Goal: Task Accomplishment & Management: Use online tool/utility

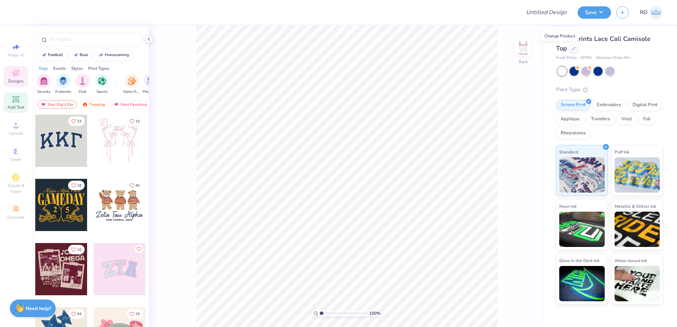
click at [14, 104] on div "Add Text" at bounding box center [16, 102] width 25 height 21
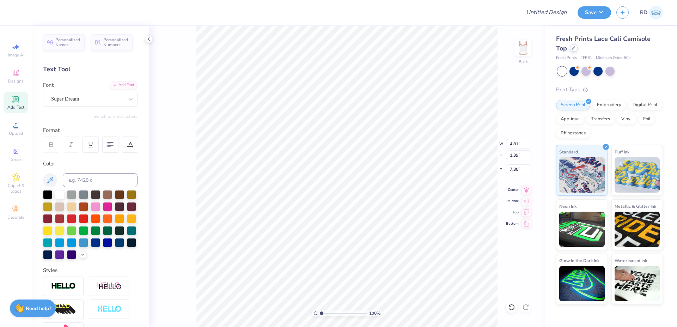
click at [570, 48] on div at bounding box center [574, 48] width 8 height 8
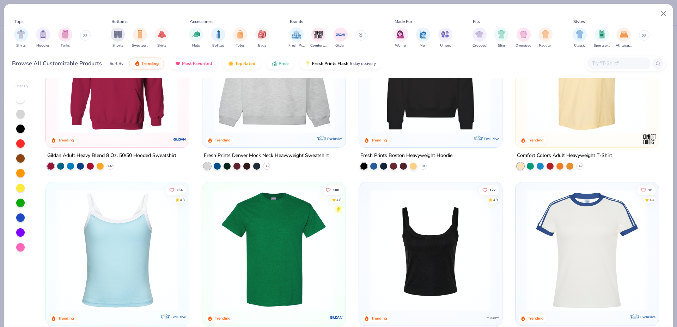
scroll to position [186, 0]
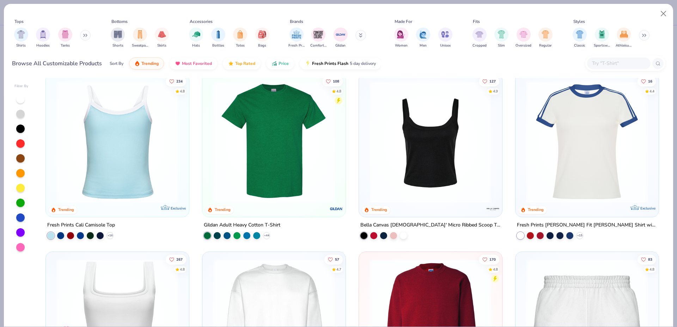
click at [127, 146] on img at bounding box center [117, 142] width 129 height 122
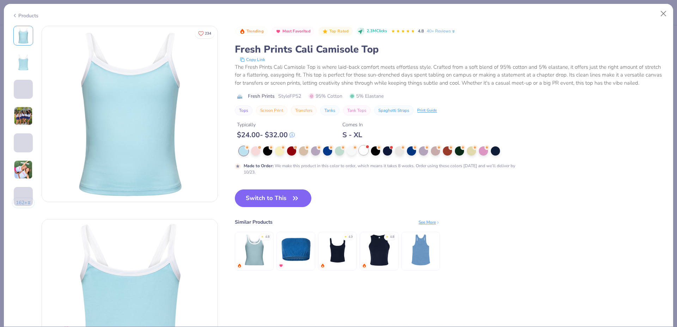
click at [364, 155] on div at bounding box center [363, 150] width 9 height 9
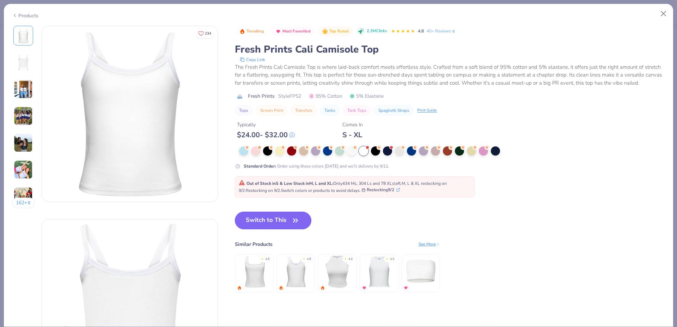
click at [264, 229] on button "Switch to This" at bounding box center [273, 221] width 76 height 18
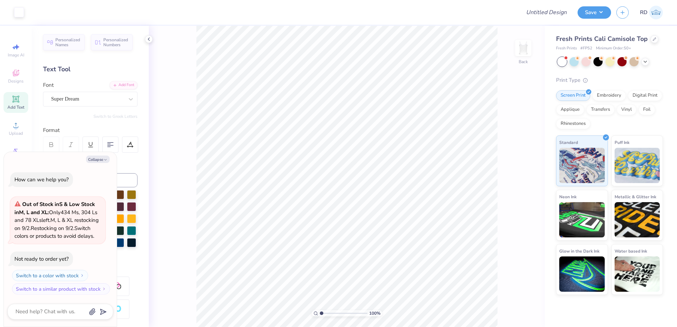
click at [14, 100] on icon at bounding box center [15, 98] width 5 height 5
click at [96, 155] on button "Collapse" at bounding box center [98, 158] width 24 height 7
type textarea "x"
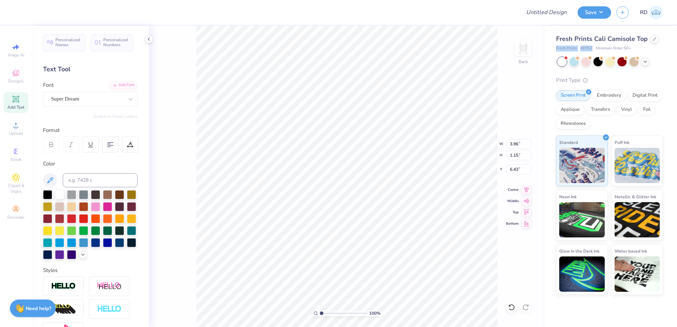
drag, startPoint x: 556, startPoint y: 47, endPoint x: 591, endPoint y: 49, distance: 35.3
click at [591, 49] on div "Fresh Prints # FP52 Minimum Order: 50 +" at bounding box center [609, 48] width 107 height 6
copy div "Fresh Prints # FP52"
click at [18, 127] on icon at bounding box center [15, 125] width 5 height 5
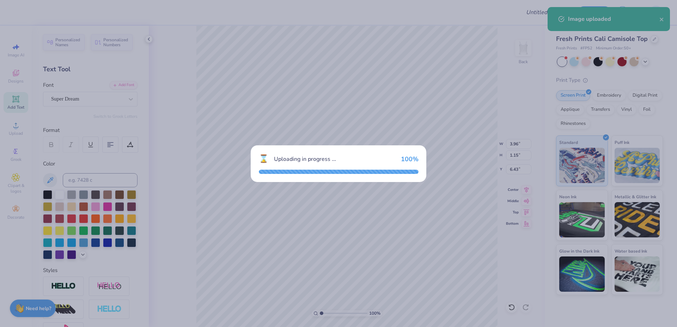
type input "9.19"
type input "4.83"
type input "4.59"
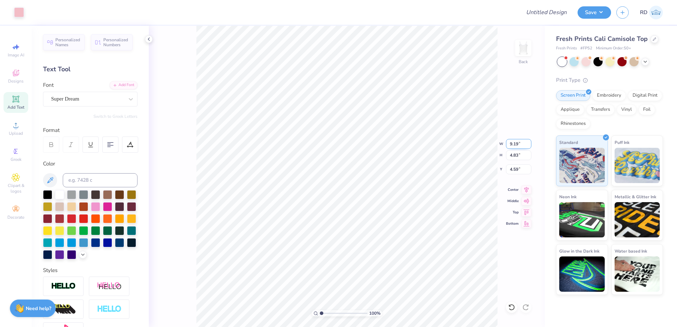
click at [513, 143] on input "9.19" at bounding box center [518, 144] width 25 height 10
type input "5.00"
type input "2.62"
type input "5.69"
click at [513, 143] on input "5.00" at bounding box center [518, 144] width 25 height 10
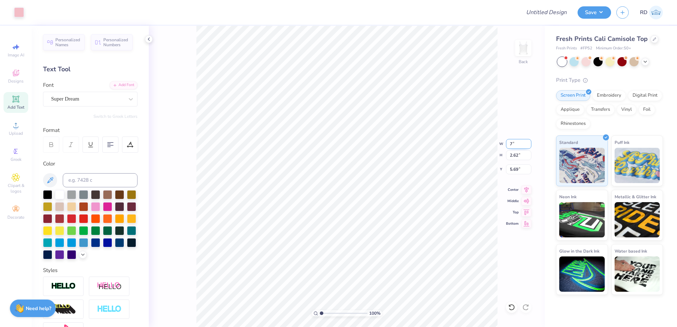
type input "7.00"
type input "3.67"
type input "5.16"
click at [384, 322] on li "Send to Back" at bounding box center [397, 318] width 55 height 14
type input "3.17"
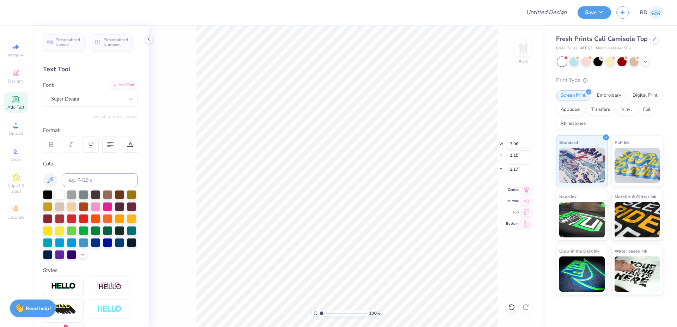
type textarea "TRI DELTA"
type input "4.81"
type input "1.39"
type input "6.17"
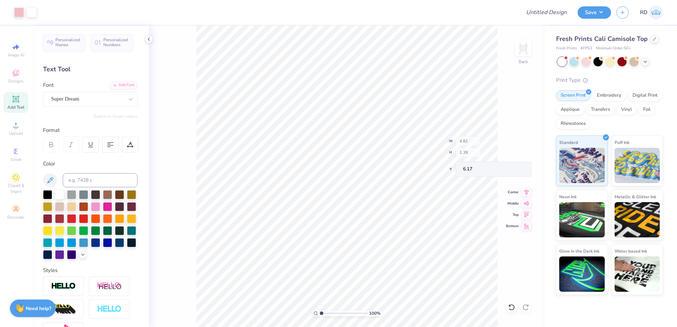
type input "7.43"
type input "1.15"
type input "3.17"
type input "7.00"
type input "3.67"
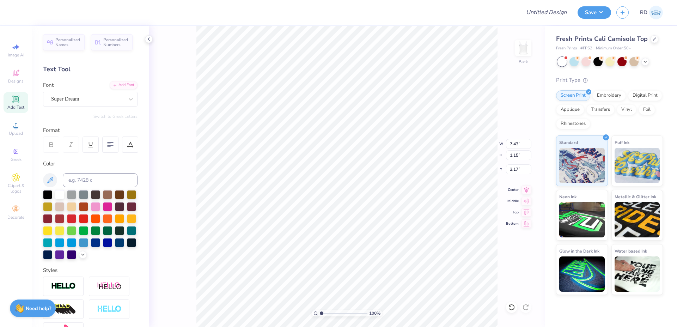
type input "5.16"
type input "7.43"
type input "1.15"
type input "3.17"
click at [96, 174] on input at bounding box center [100, 180] width 75 height 14
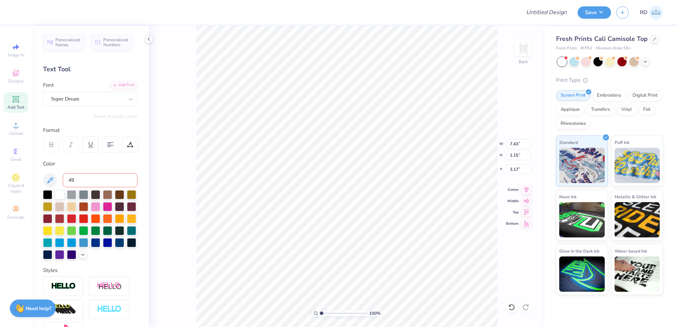
type input "495"
click at [115, 83] on div "Add Font" at bounding box center [124, 84] width 28 height 8
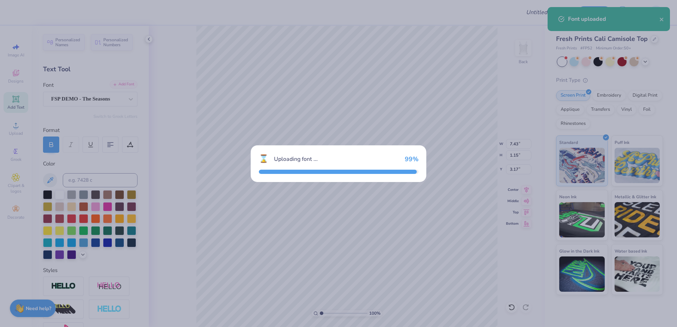
type input "7.41"
type input "1.17"
type input "3.16"
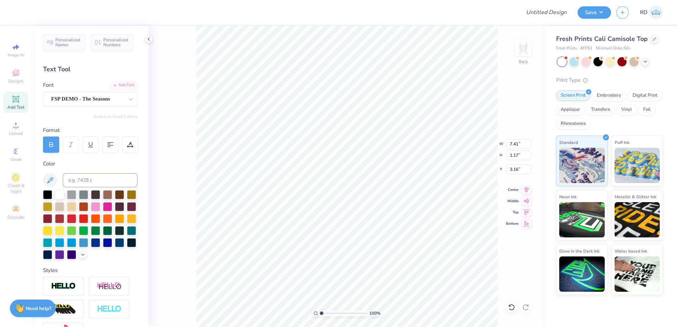
click at [515, 139] on div "100 % Back W 7.41 7.41 " H 1.17 1.17 " Y 3.16 3.16 " Center Middle Top Bottom" at bounding box center [347, 176] width 396 height 301
click at [515, 141] on div "100 % Back" at bounding box center [347, 176] width 396 height 301
click at [515, 146] on input "7.41" at bounding box center [518, 144] width 25 height 10
paste input "3.716"
type input "3.72"
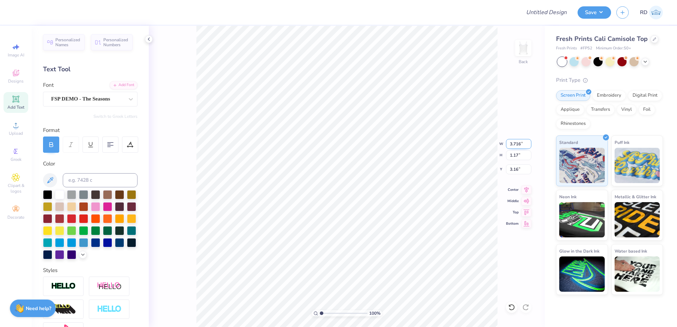
type input "0.59"
click at [367, 193] on li "Duplicate" at bounding box center [377, 195] width 55 height 14
type input "4.45"
type textarea "Bid Day '25"
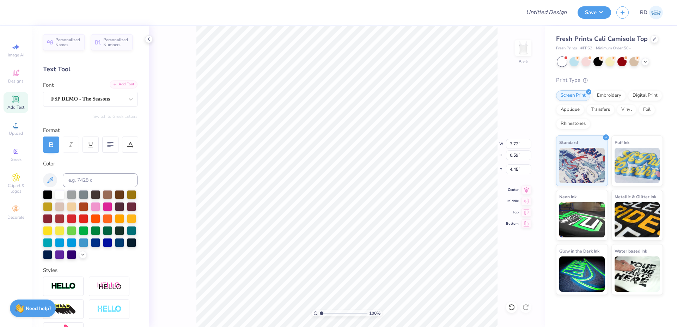
click at [117, 81] on div "Add Font" at bounding box center [124, 84] width 28 height 8
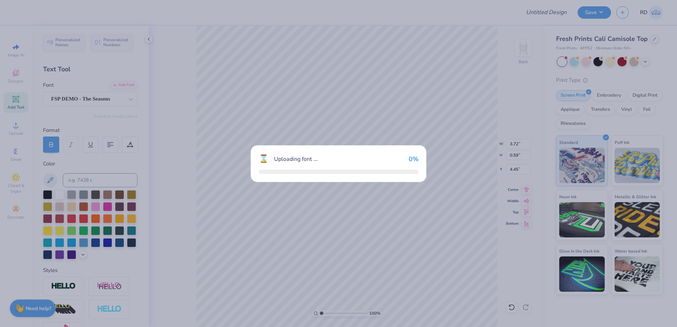
type input "4.18"
type input "0.82"
type input "4.34"
type input "4.66"
type input "0.96"
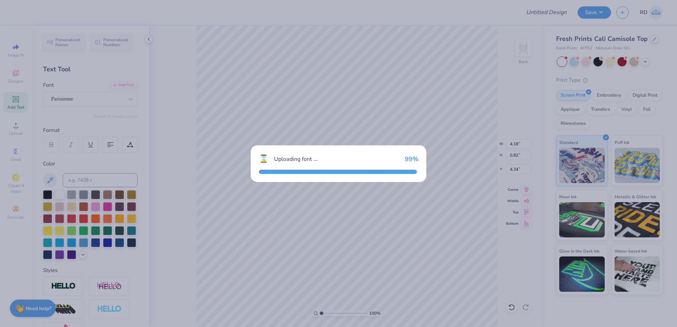
type input "4.27"
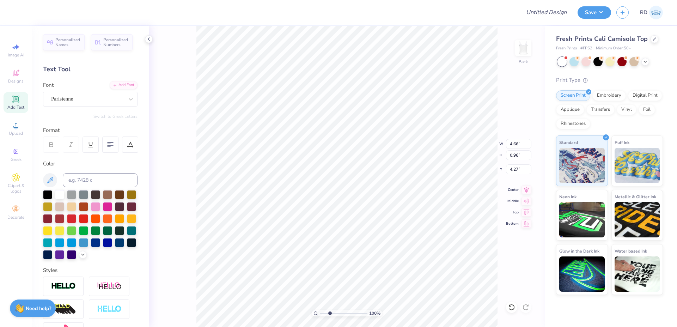
click at [330, 313] on input "range" at bounding box center [344, 313] width 48 height 6
type input "2.75"
click at [512, 141] on input "4.66" at bounding box center [518, 144] width 25 height 10
paste input "2.72"
type input "2.72"
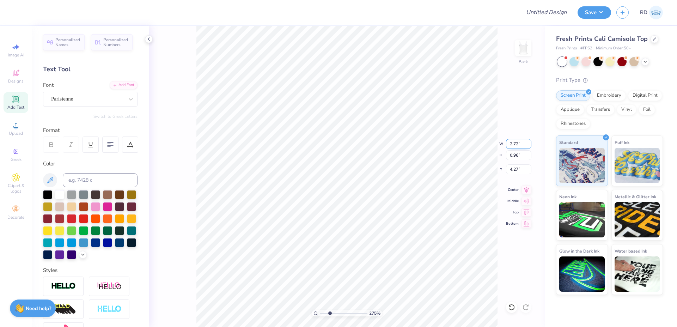
type input "0.56"
click at [523, 186] on icon at bounding box center [526, 188] width 10 height 8
type input "5.08"
click at [527, 189] on icon at bounding box center [526, 188] width 10 height 8
type input "3.72"
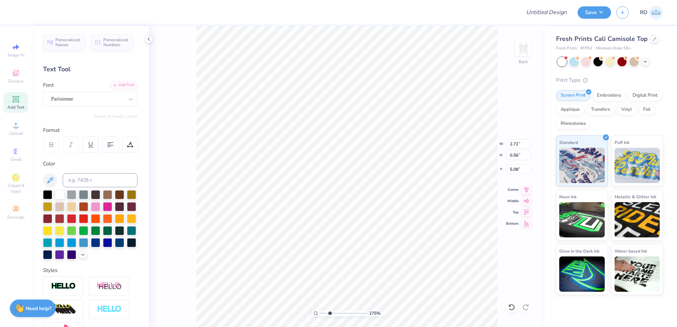
type input "0.59"
type input "4.39"
click at [527, 188] on icon at bounding box center [526, 188] width 10 height 8
drag, startPoint x: 325, startPoint y: 315, endPoint x: 320, endPoint y: 316, distance: 4.7
type input "1"
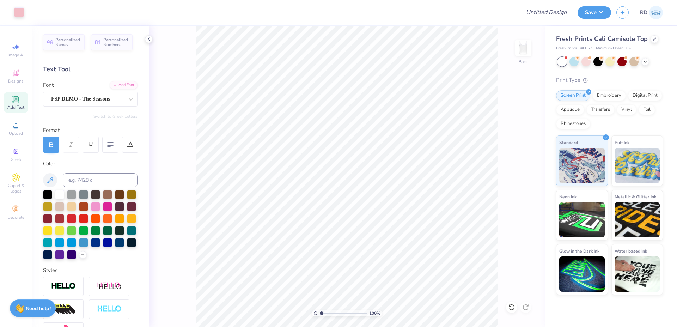
click at [320, 316] on input "range" at bounding box center [344, 313] width 48 height 6
click at [519, 172] on input "4.39" at bounding box center [518, 169] width 25 height 10
type input "1.50"
click at [529, 189] on icon at bounding box center [526, 188] width 10 height 8
click at [551, 10] on input "Design Title" at bounding box center [537, 12] width 69 height 14
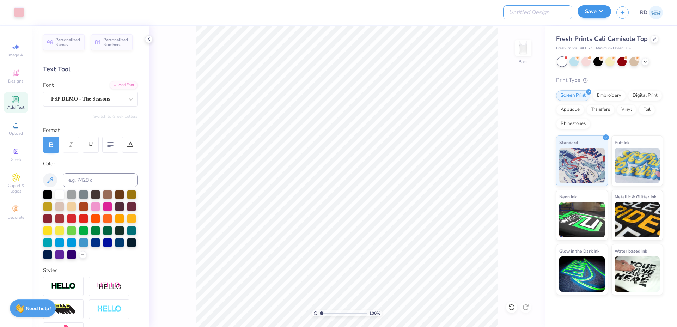
paste input "FPS239857"
type input "FPS239857"
click at [587, 11] on button "Save" at bounding box center [593, 11] width 33 height 12
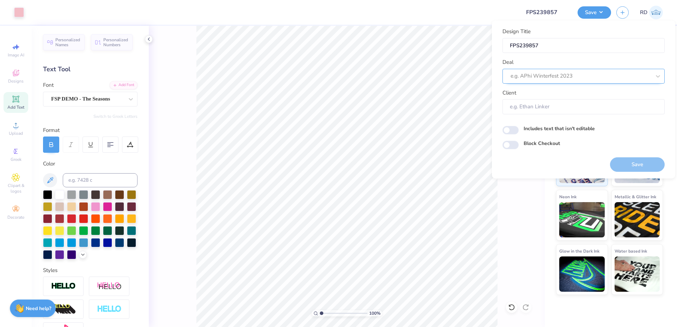
click at [572, 81] on div "e.g. APhi Winterfest 2023" at bounding box center [581, 76] width 142 height 11
click at [564, 92] on div "Design Tool Gallery" at bounding box center [583, 95] width 157 height 12
type input "gallery"
type input "Design Tool Gallery User"
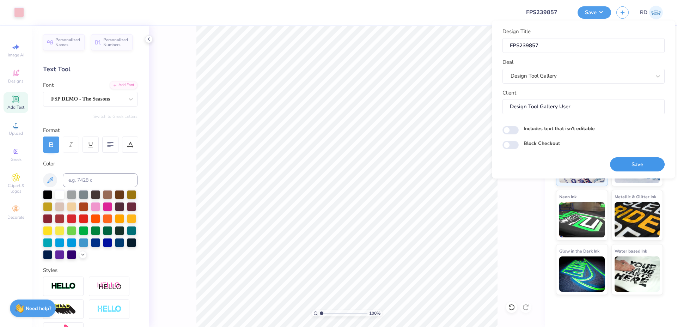
click at [626, 163] on button "Save" at bounding box center [637, 164] width 55 height 14
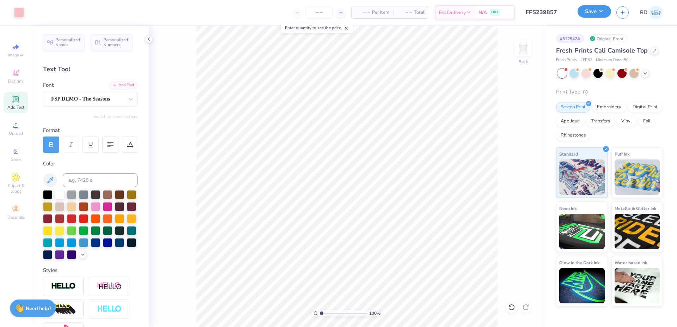
click at [602, 13] on button "Save" at bounding box center [593, 11] width 33 height 12
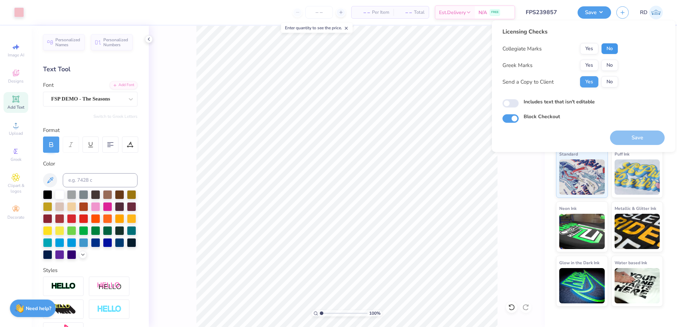
click at [614, 52] on button "No" at bounding box center [609, 48] width 17 height 11
click at [593, 63] on button "Yes" at bounding box center [589, 65] width 18 height 11
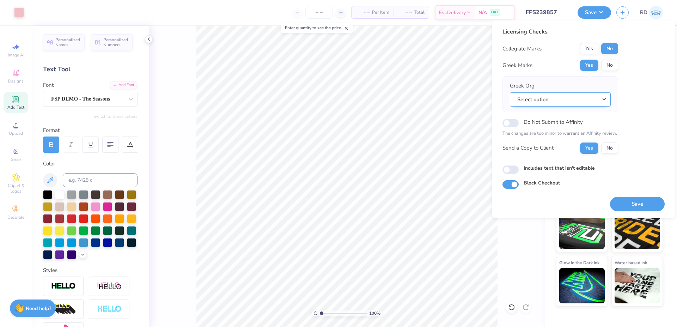
click at [578, 100] on button "Select option" at bounding box center [560, 99] width 101 height 14
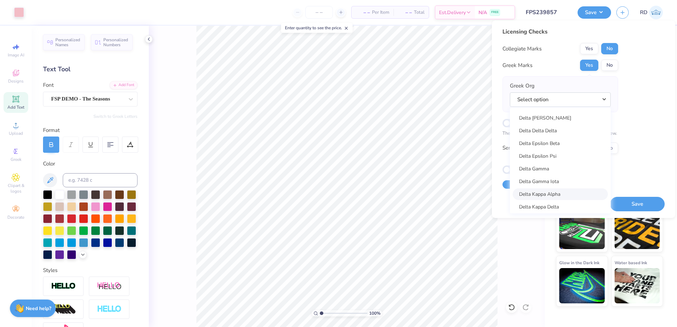
scroll to position [1567, 0]
click at [564, 149] on link "Delta Delta Delta" at bounding box center [560, 149] width 95 height 12
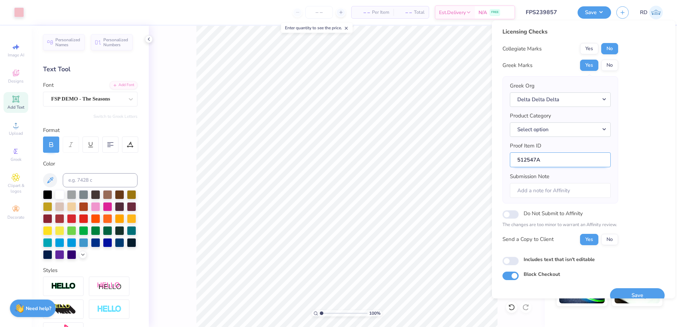
drag, startPoint x: 535, startPoint y: 158, endPoint x: 481, endPoint y: 158, distance: 54.3
click at [510, 158] on input "512547A" at bounding box center [560, 159] width 101 height 15
click at [548, 130] on button "Select option" at bounding box center [560, 129] width 101 height 14
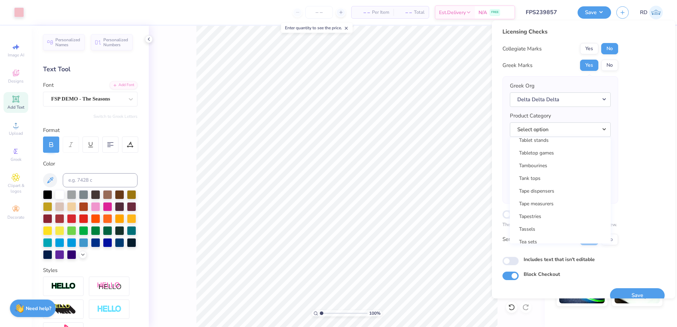
scroll to position [11381, 0]
click at [558, 180] on div "1/2 zip sweatshirts 1/4 zip performance shirts 1/4 zip sweatshirts 10 ounce gla…" at bounding box center [560, 190] width 101 height 106
click at [557, 173] on link "Tank tops" at bounding box center [560, 175] width 95 height 12
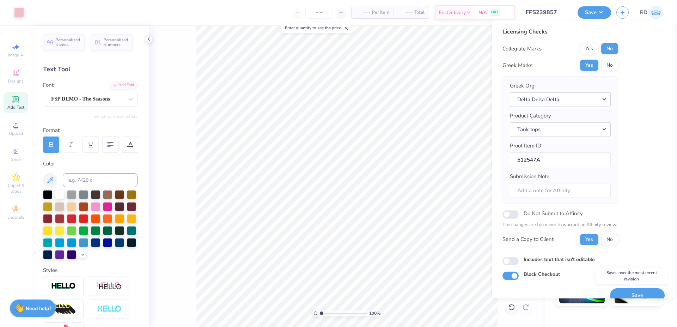
click at [628, 292] on button "Save" at bounding box center [637, 295] width 55 height 14
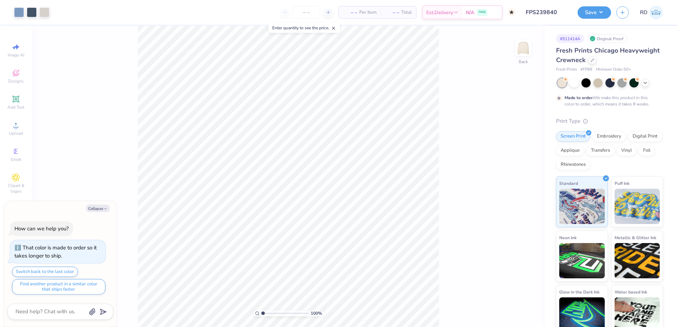
type textarea "x"
drag, startPoint x: 268, startPoint y: 314, endPoint x: 273, endPoint y: 310, distance: 6.8
click at [269, 314] on input "range" at bounding box center [285, 313] width 48 height 6
click at [273, 313] on input "range" at bounding box center [285, 313] width 48 height 6
type input "3.2"
